Goal: Information Seeking & Learning: Check status

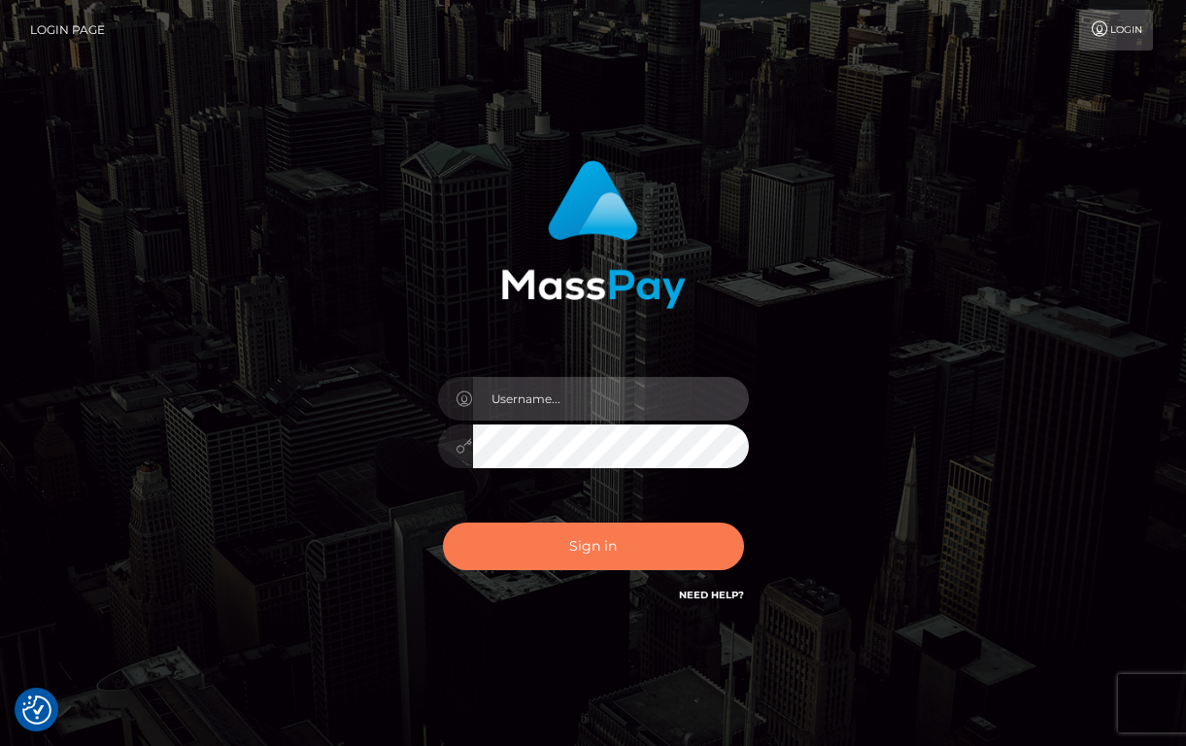
type input "grace.rush"
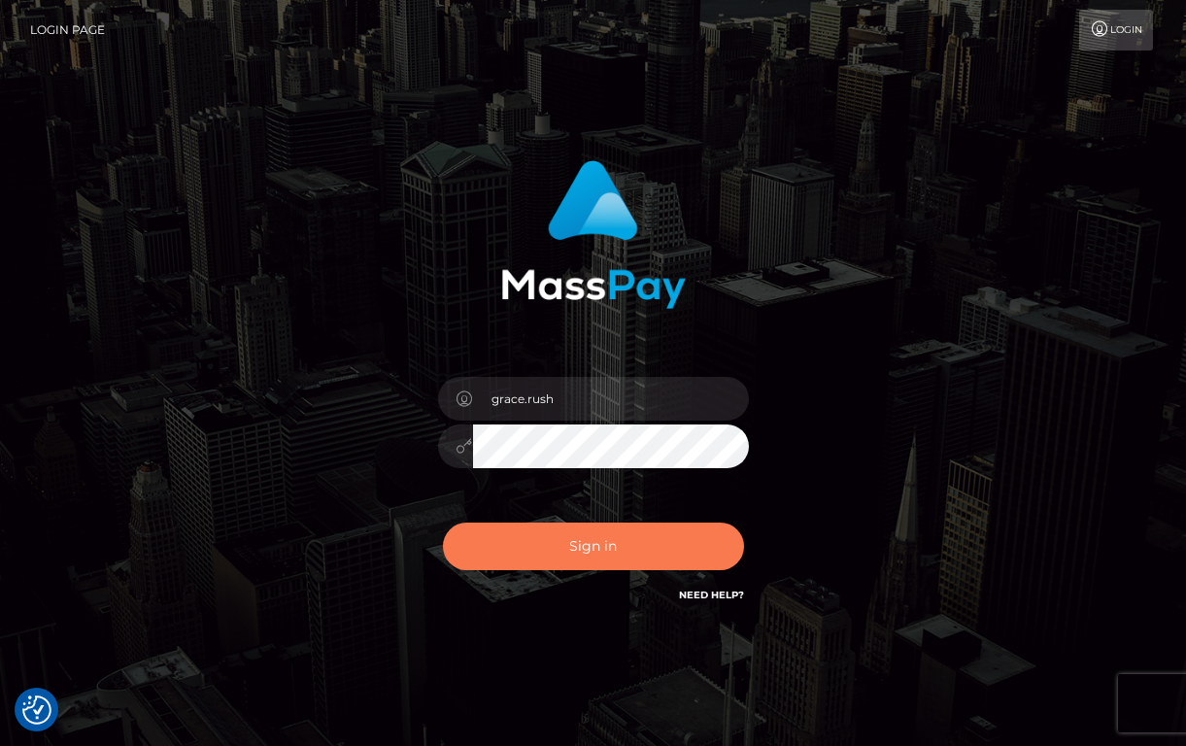
click at [601, 541] on button "Sign in" at bounding box center [593, 546] width 301 height 48
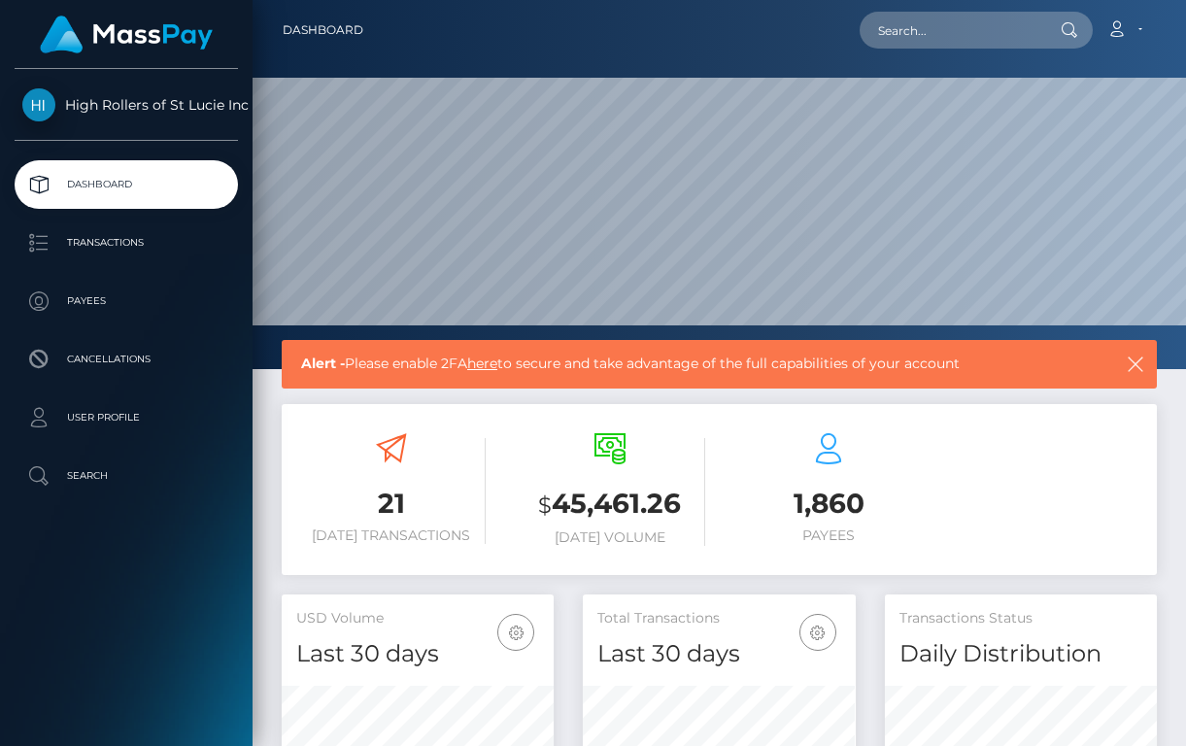
scroll to position [369, 933]
click at [156, 241] on p "Transactions" at bounding box center [126, 242] width 208 height 29
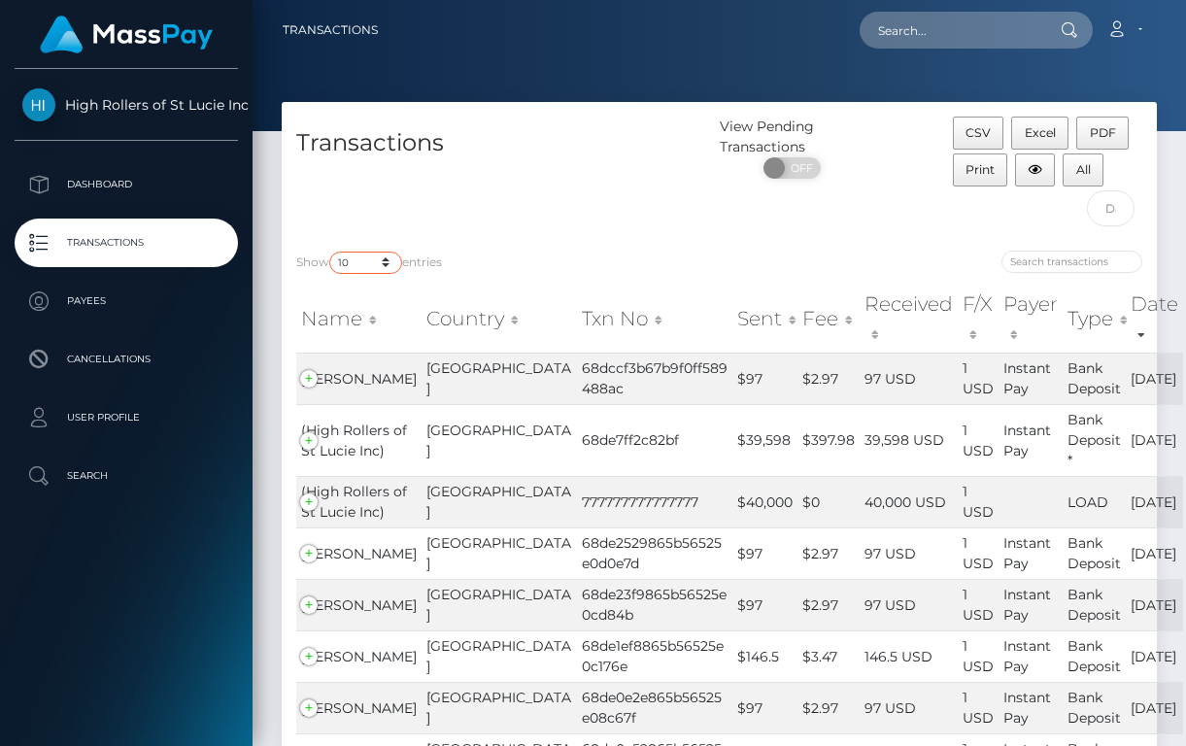
click at [376, 257] on select "10 25 50 100 250 500 1,000 3,500" at bounding box center [365, 263] width 73 height 22
select select "3500"
click at [331, 252] on select "10 25 50 100 250 500 1,000 3,500" at bounding box center [365, 263] width 73 height 22
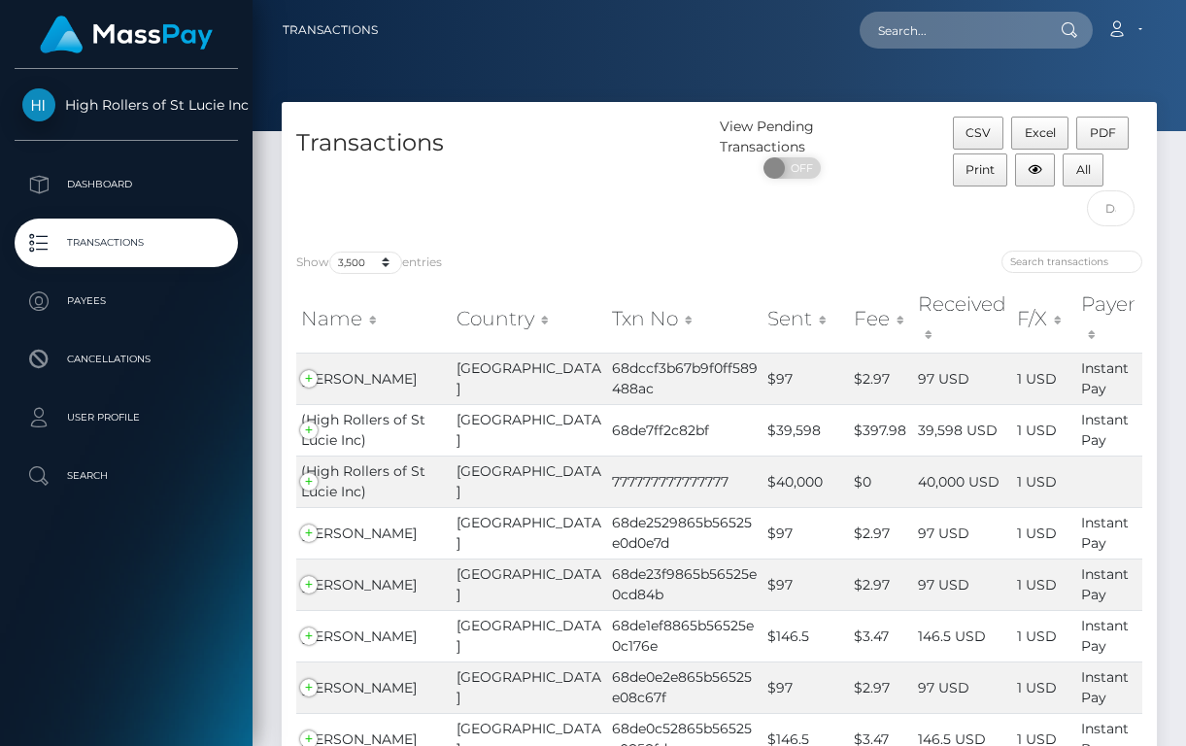
scroll to position [20972, 0]
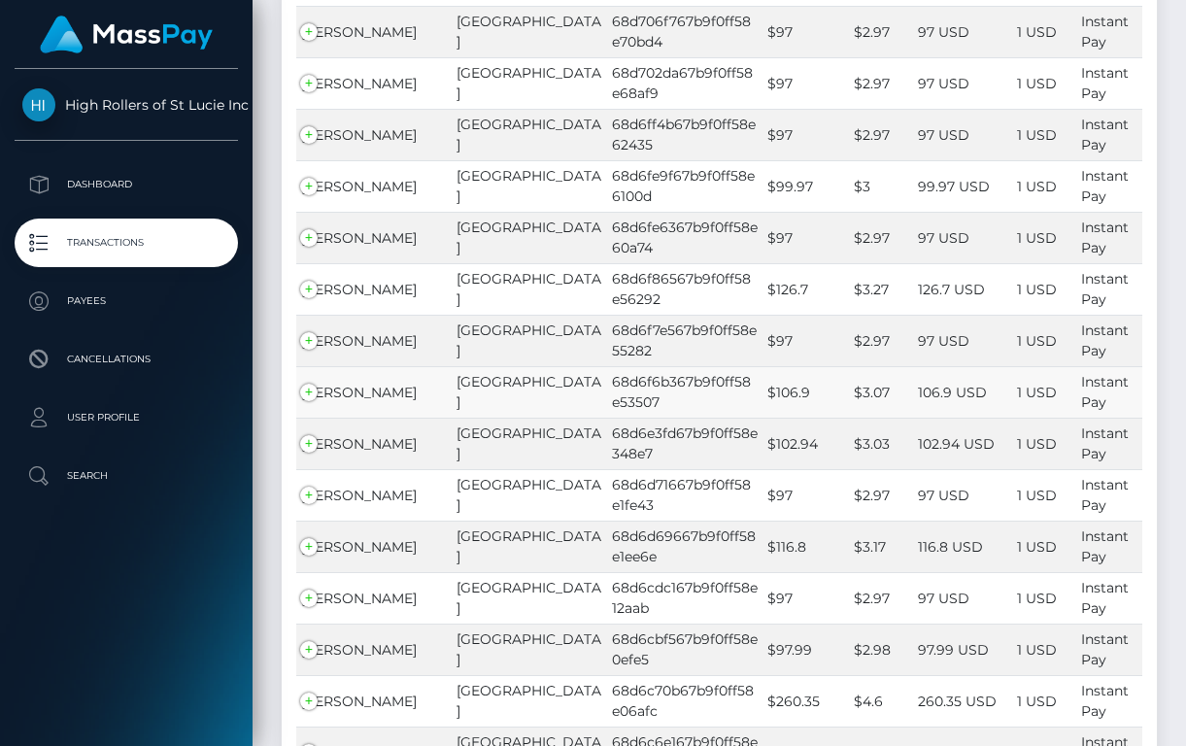
click at [377, 384] on span "JASON CHRISTOPHER HRUSKA" at bounding box center [359, 392] width 116 height 17
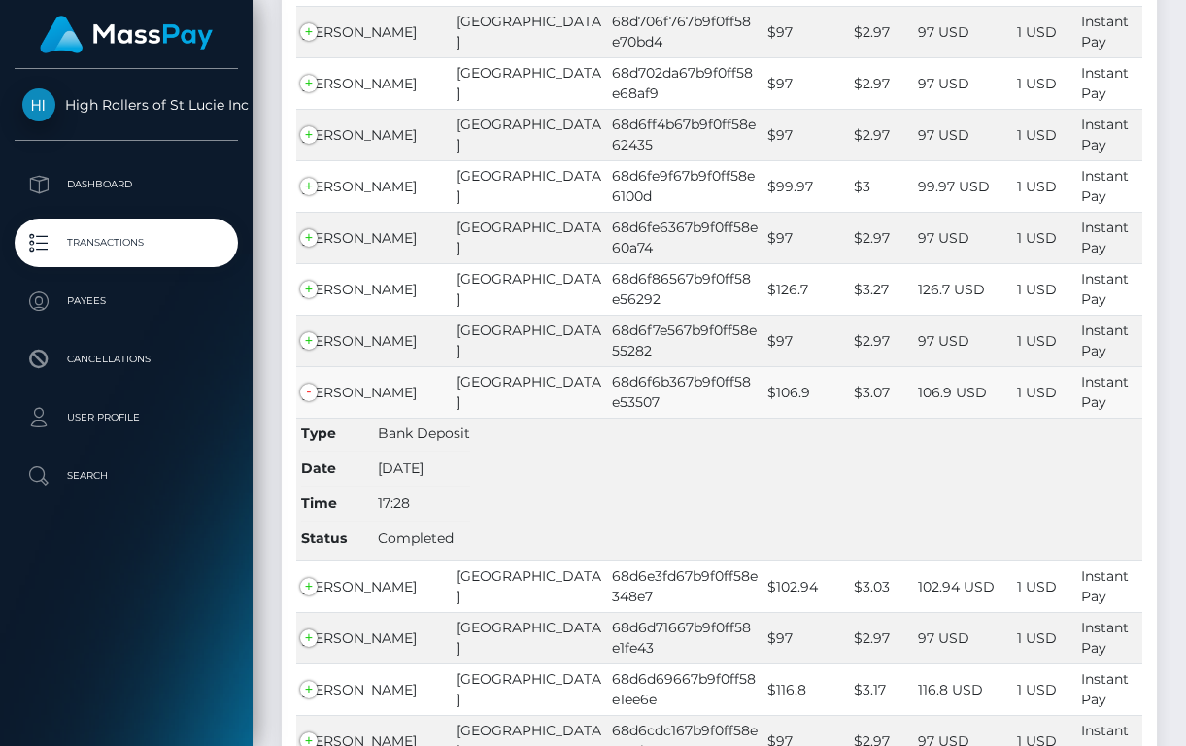
click at [607, 366] on td "68d6f6b367b9f0ff58e53507" at bounding box center [684, 391] width 155 height 51
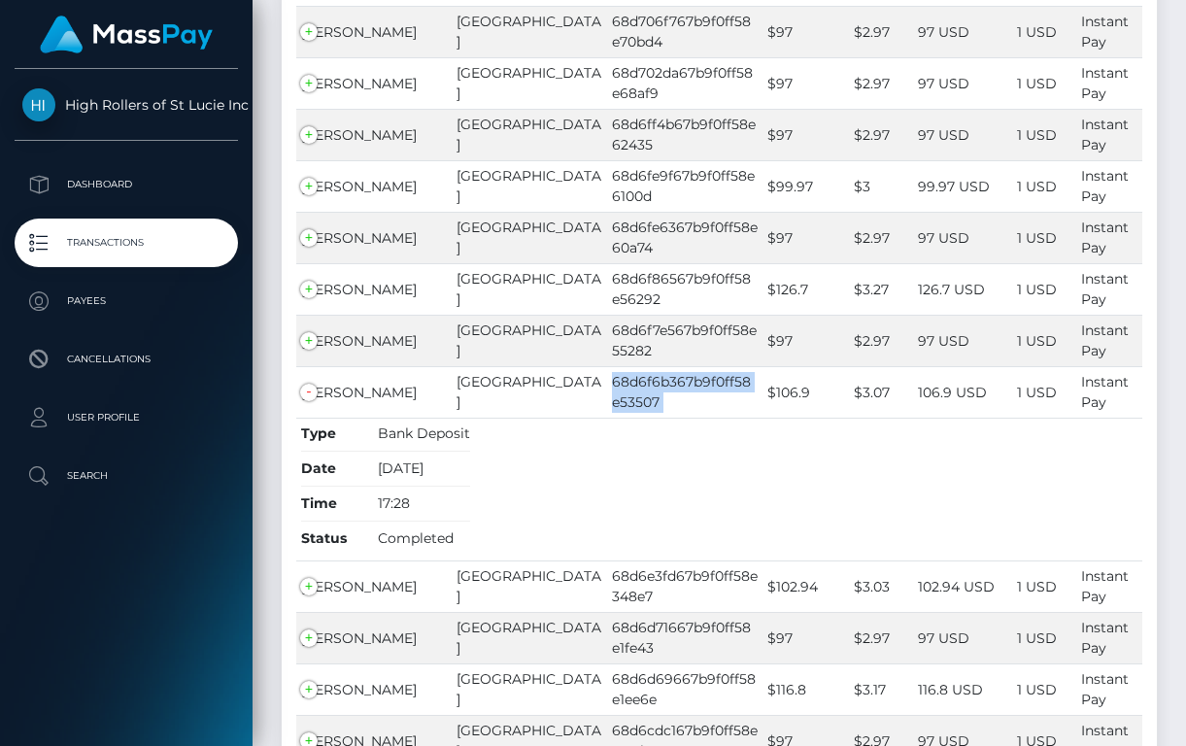
copy td "68d6f6b367b9f0ff58e53507"
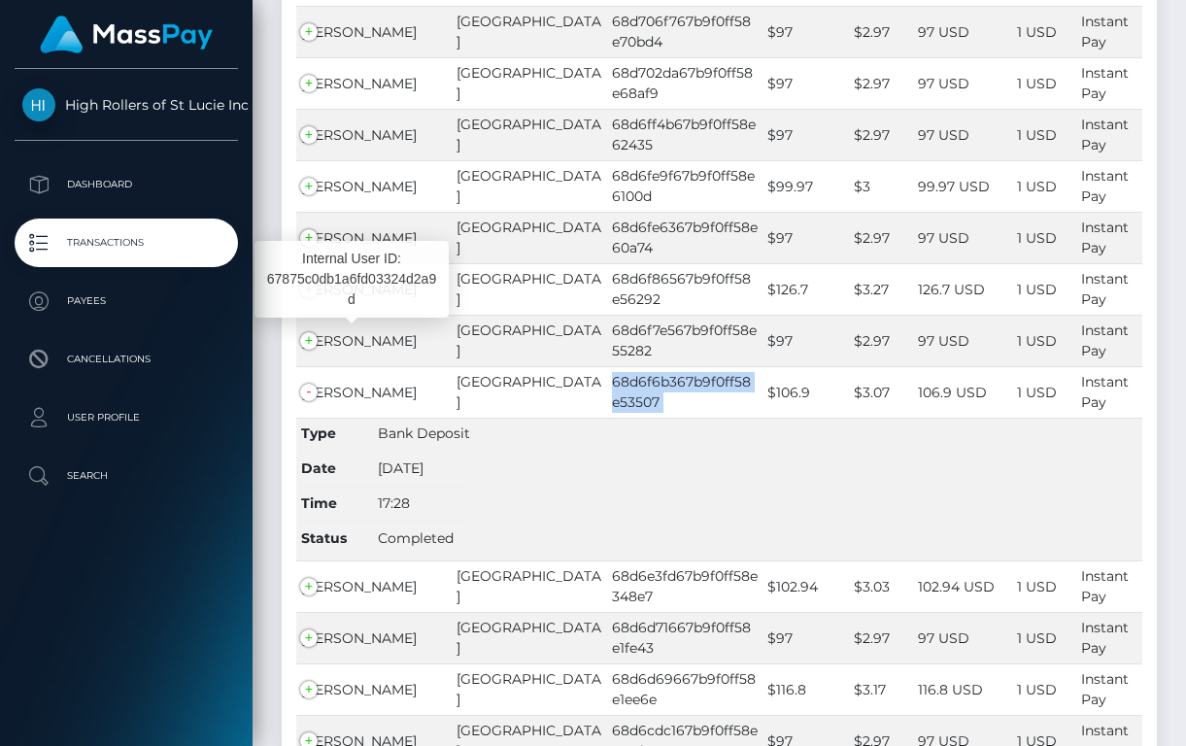
drag, startPoint x: 363, startPoint y: 372, endPoint x: 301, endPoint y: 323, distance: 78.9
copy body "United States 68d6f6b367b9f0ff58e53507 $106.9 $3.07 106.9 USD 1 USD Instant Pay…"
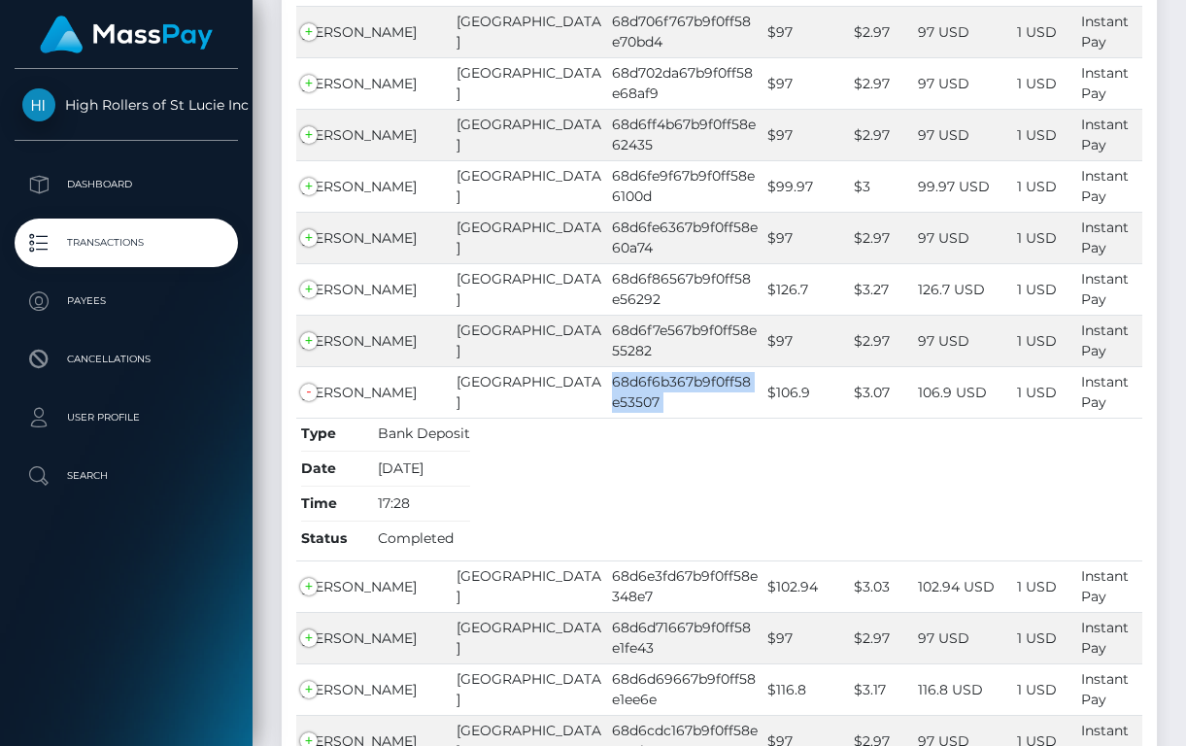
click at [377, 418] on td "Type Bank Deposit Date 09/26/25 Time 17:28 Status Completed" at bounding box center [719, 489] width 846 height 143
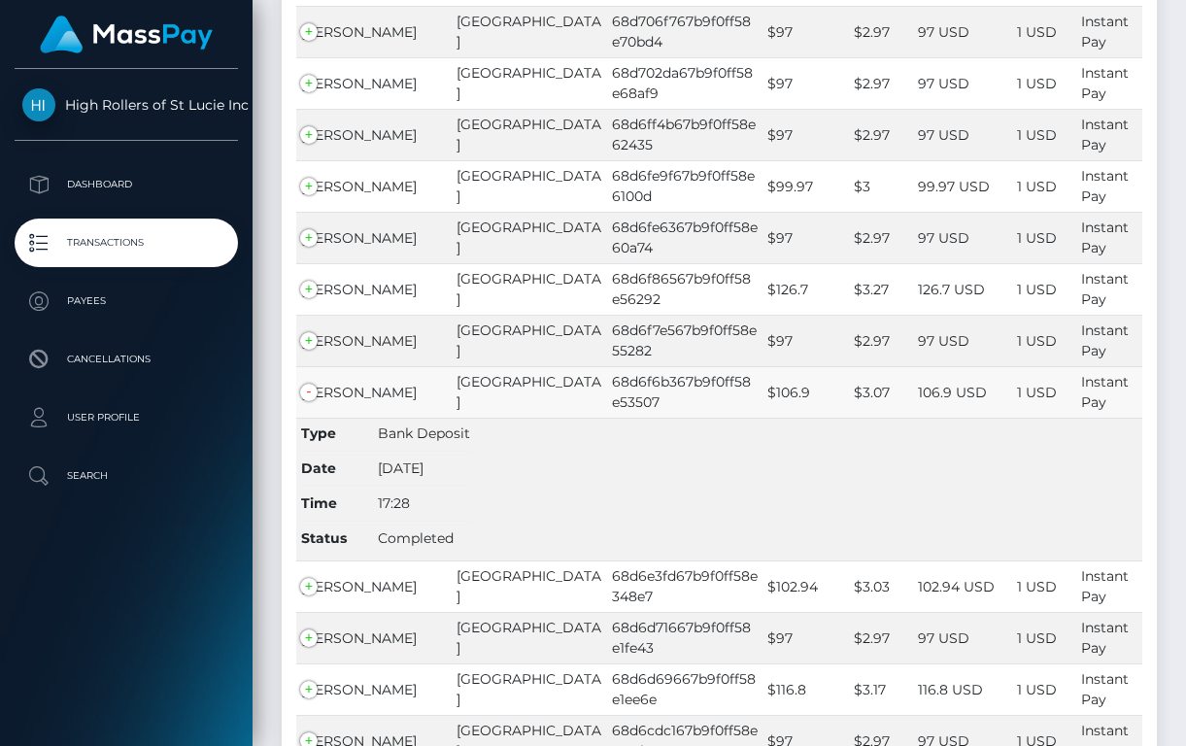
drag, startPoint x: 376, startPoint y: 374, endPoint x: 301, endPoint y: 336, distance: 83.8
click at [299, 366] on td "JASON CHRISTOPHER HRUSKA" at bounding box center [373, 391] width 155 height 51
copy span "JASON CHRISTOPHER HRUSKA"
